Goal: Check status

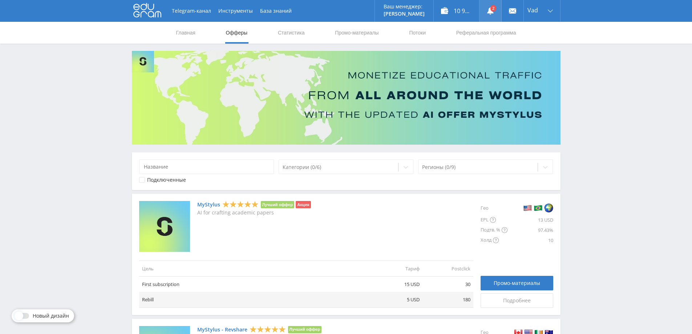
click at [488, 9] on icon at bounding box center [490, 10] width 7 height 7
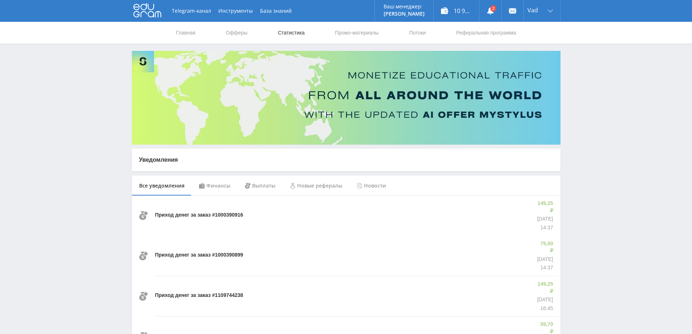
click at [288, 36] on link "Статистика" at bounding box center [291, 33] width 28 height 22
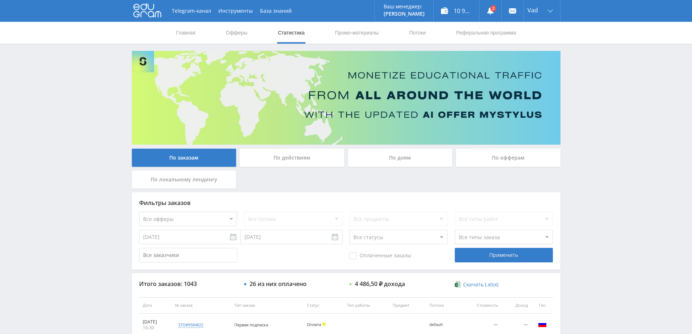
click at [396, 165] on div "По дням" at bounding box center [400, 158] width 105 height 18
click at [0, 0] on input "По дням" at bounding box center [0, 0] width 0 height 0
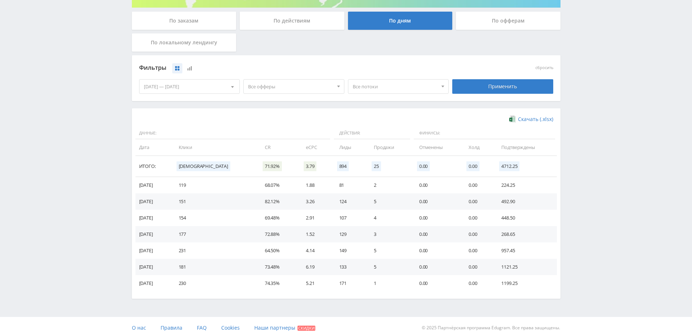
scroll to position [142, 0]
